Goal: Navigation & Orientation: Find specific page/section

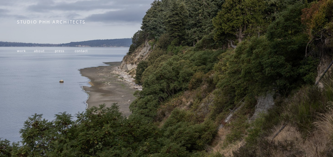
scroll to position [73, 0]
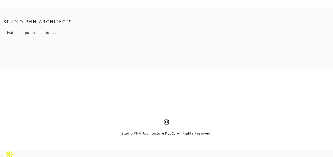
scroll to position [3618, 0]
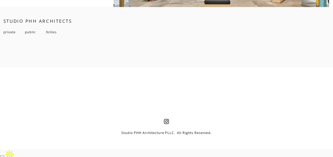
click at [10, 34] on span "private" at bounding box center [9, 32] width 12 height 5
click at [30, 34] on span "public" at bounding box center [30, 32] width 11 height 5
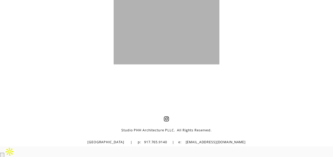
scroll to position [1746, 0]
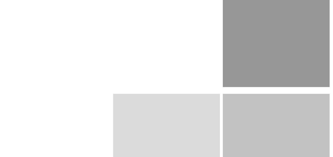
scroll to position [414, 0]
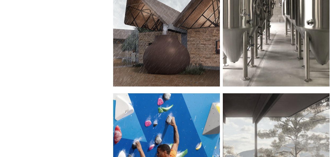
click at [148, 72] on div at bounding box center [166, 8] width 107 height 157
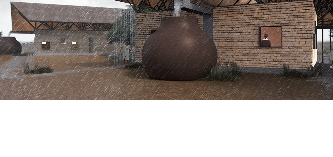
scroll to position [335, 0]
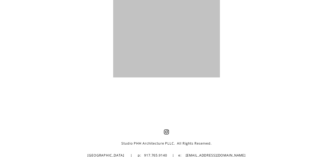
scroll to position [1087, 0]
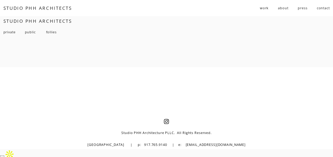
scroll to position [3632, 0]
